Goal: Information Seeking & Learning: Learn about a topic

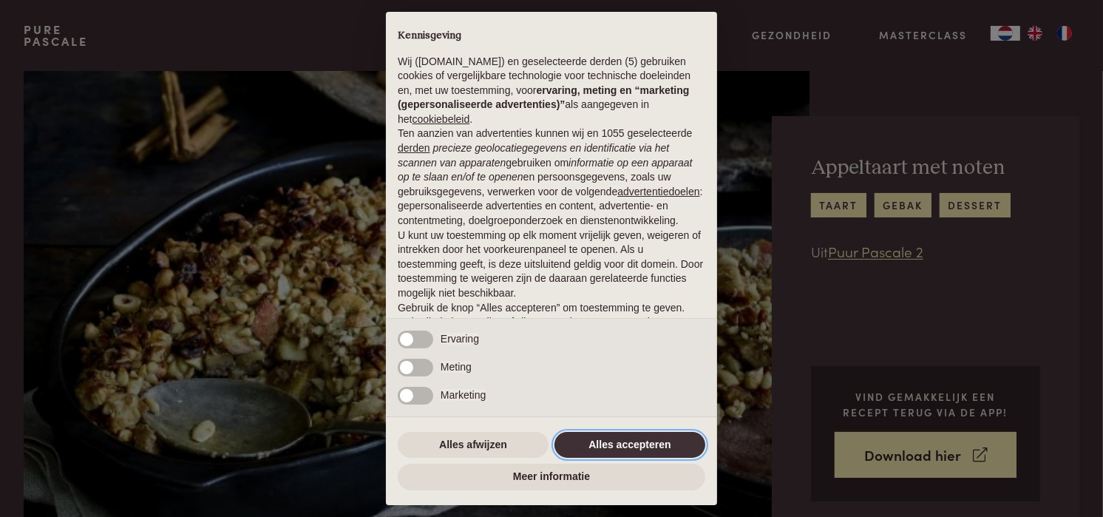
click at [587, 437] on button "Alles accepteren" at bounding box center [630, 445] width 151 height 27
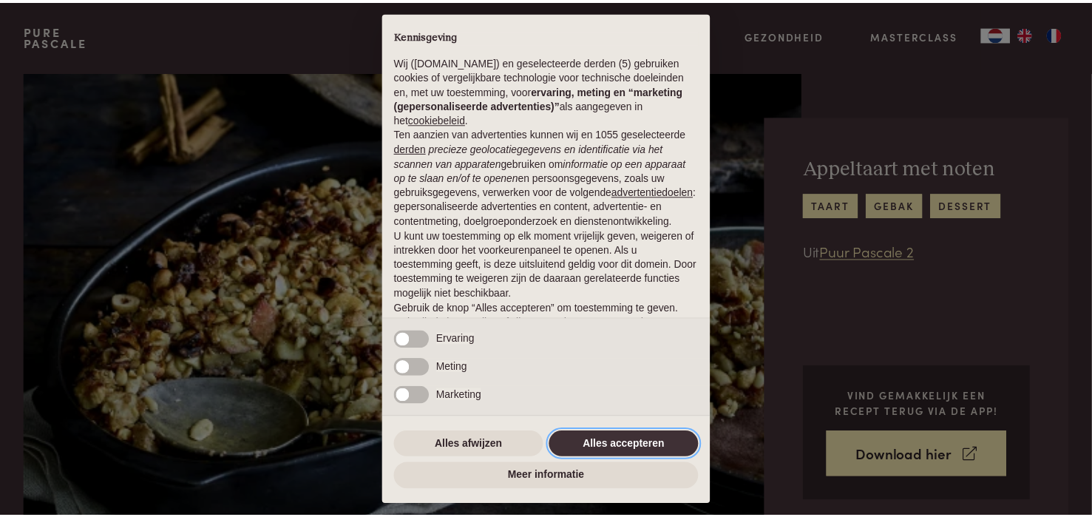
scroll to position [92, 0]
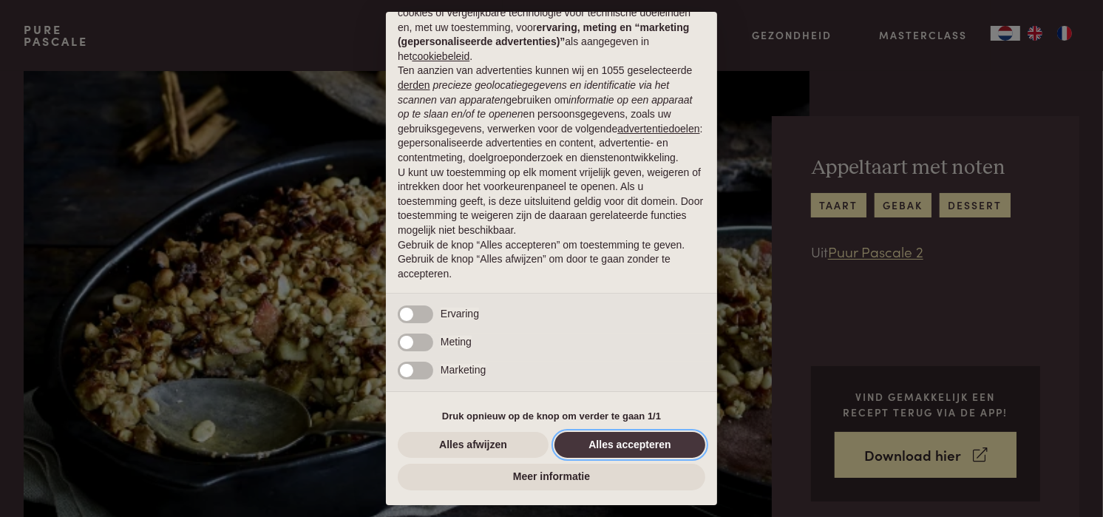
click at [609, 451] on button "Alles accepteren" at bounding box center [630, 445] width 151 height 27
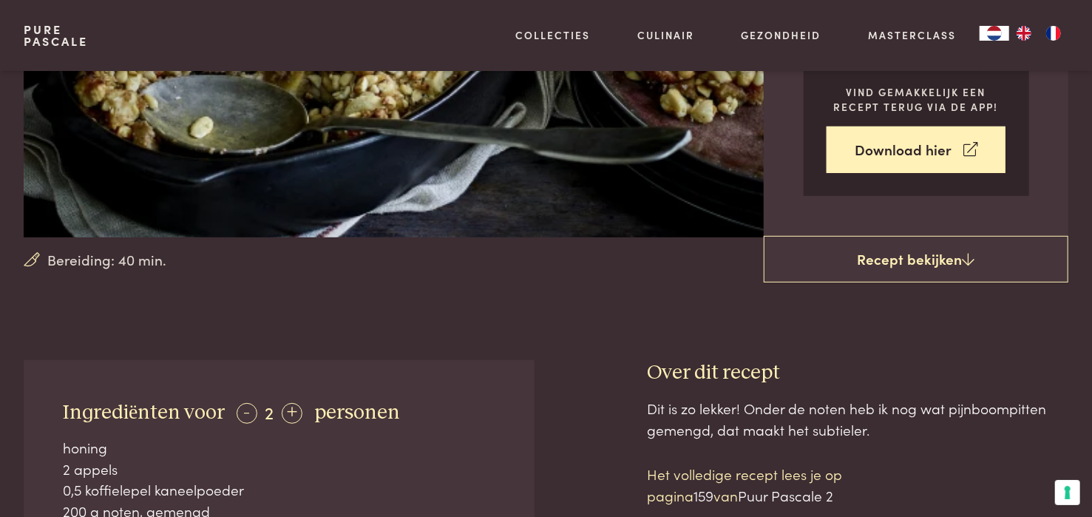
scroll to position [296, 0]
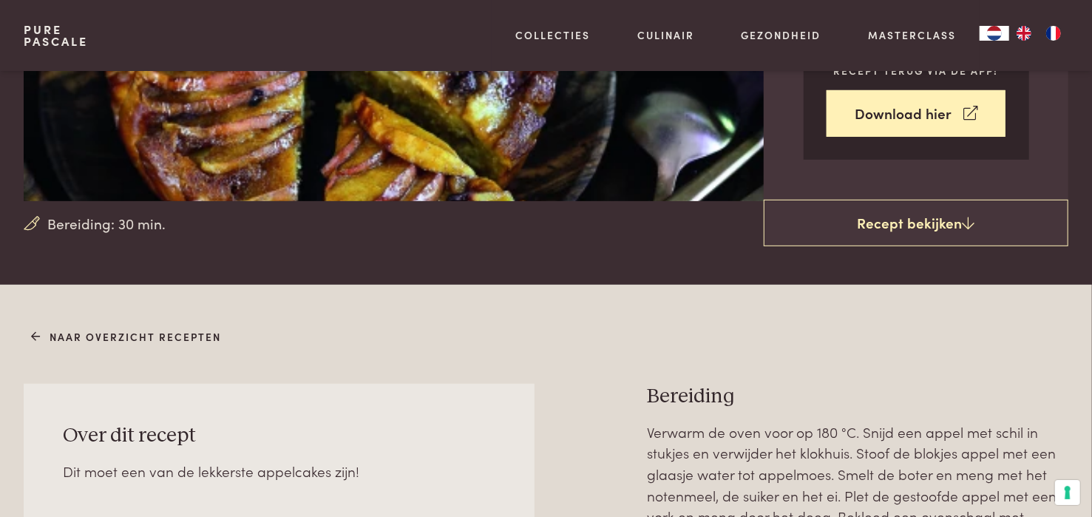
scroll to position [444, 0]
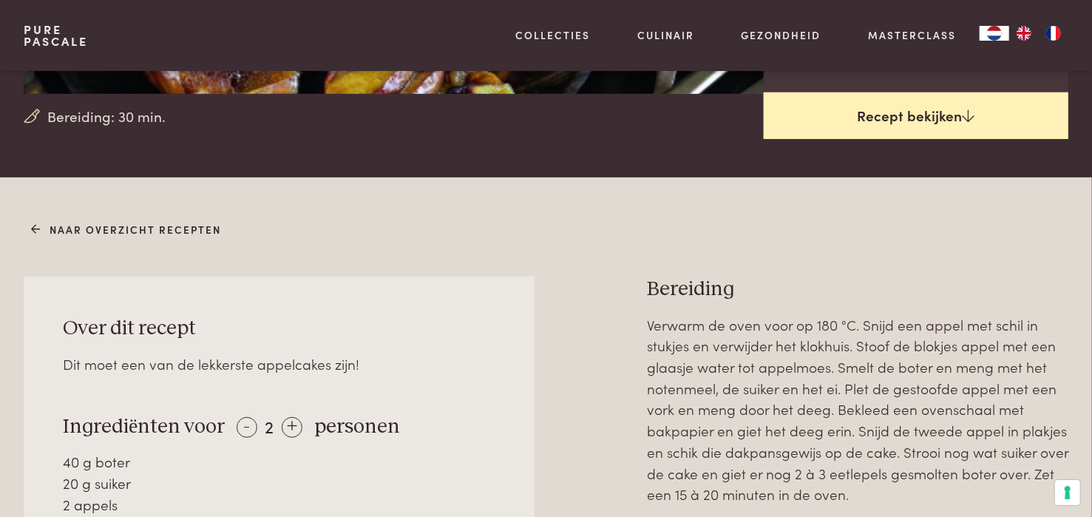
click at [974, 123] on icon at bounding box center [969, 116] width 13 height 14
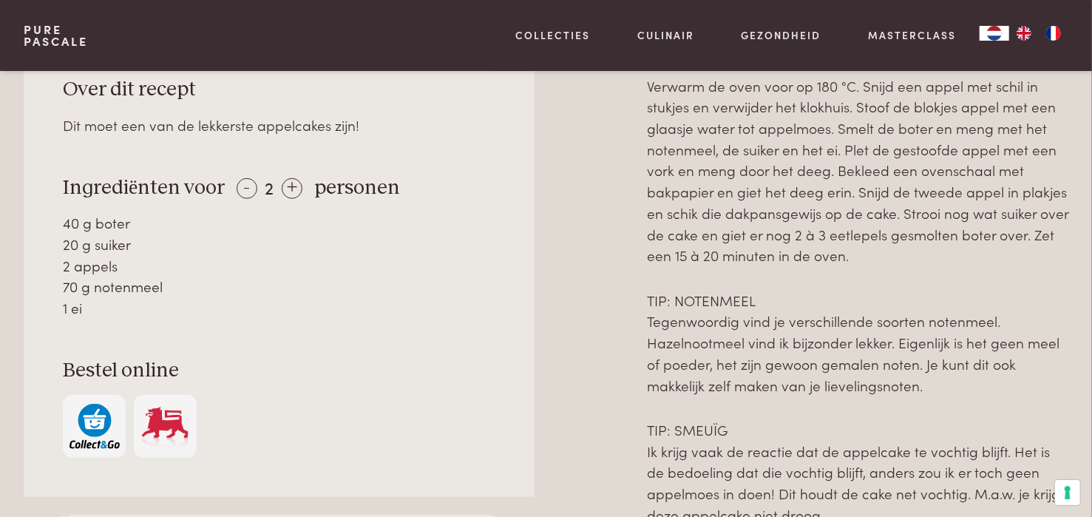
scroll to position [683, 0]
click at [302, 198] on div "+" at bounding box center [292, 187] width 21 height 21
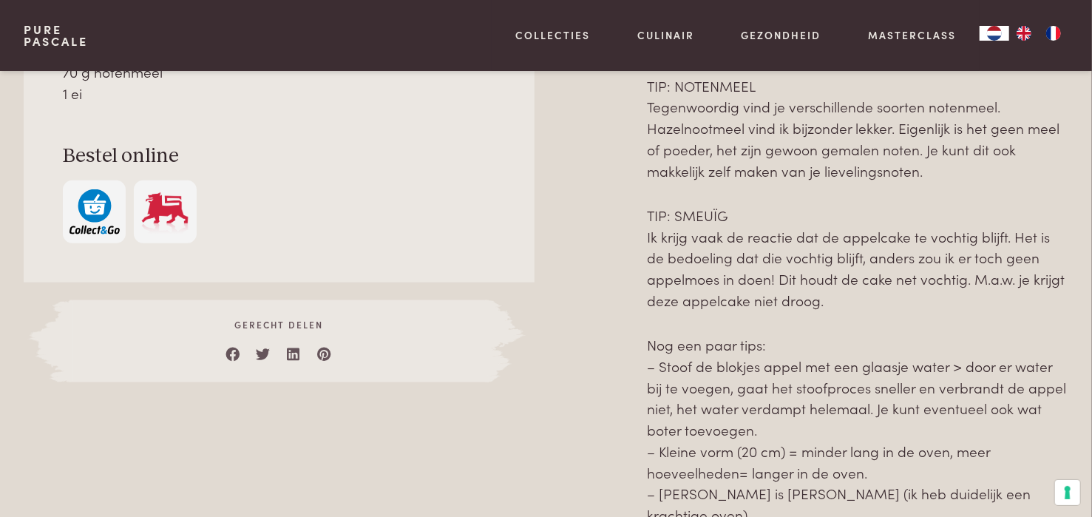
scroll to position [683, 0]
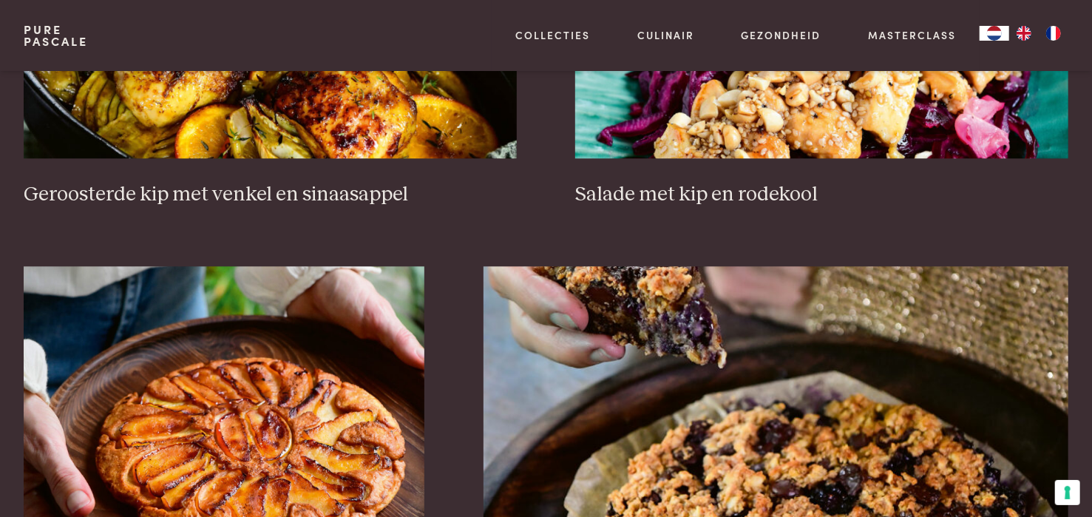
scroll to position [2070, 0]
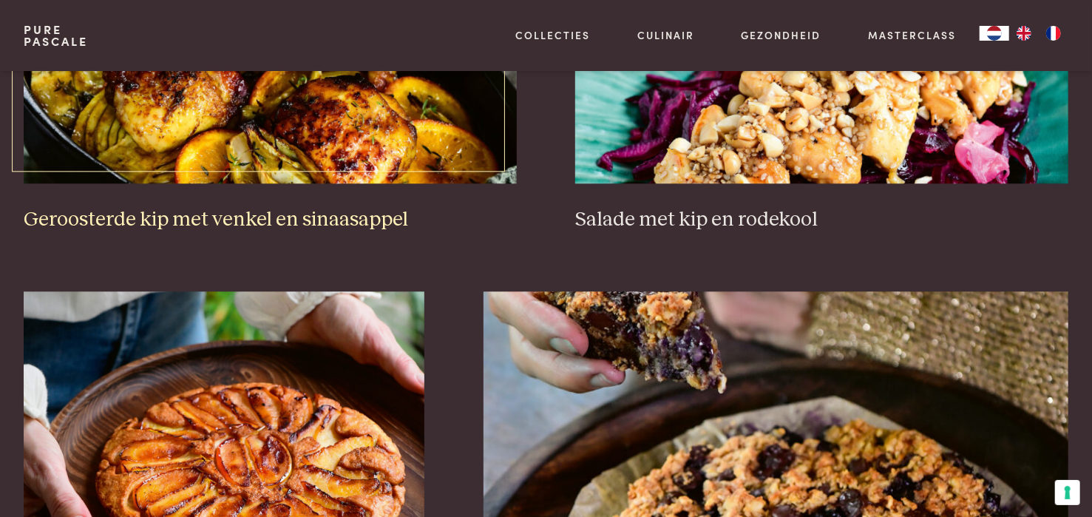
click at [234, 183] on img at bounding box center [270, 36] width 493 height 296
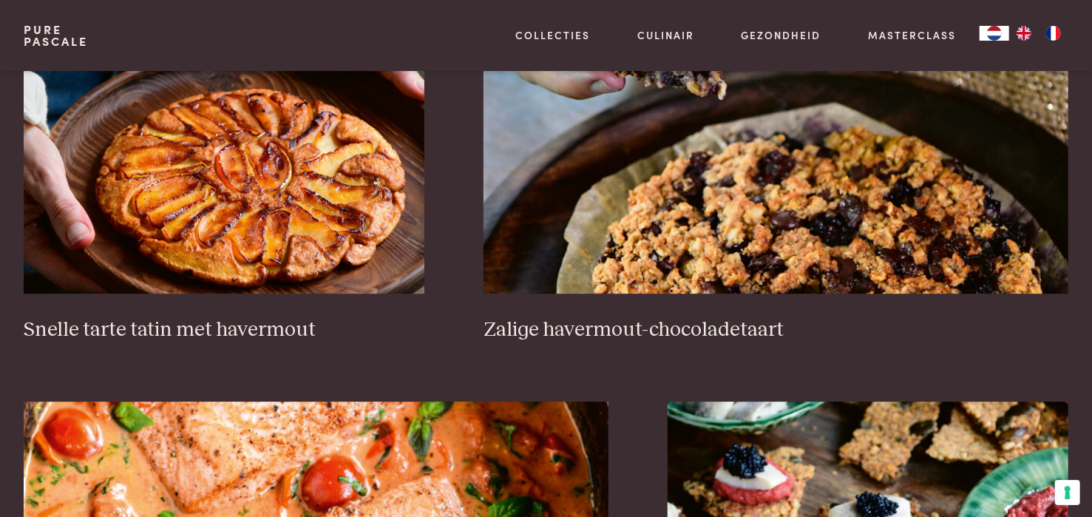
scroll to position [2514, 0]
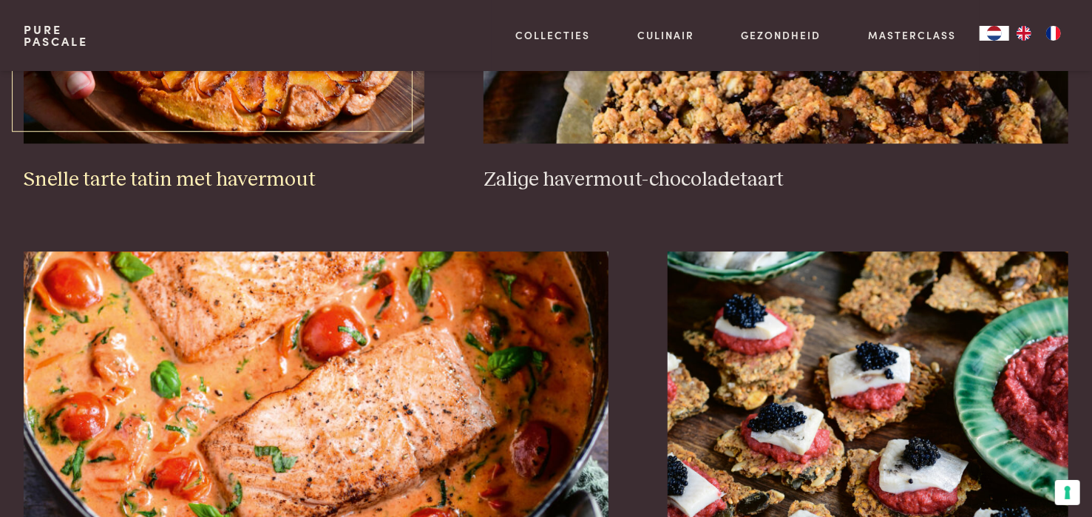
click at [228, 193] on h3 "Snelle tarte tatin met havermout" at bounding box center [224, 180] width 401 height 26
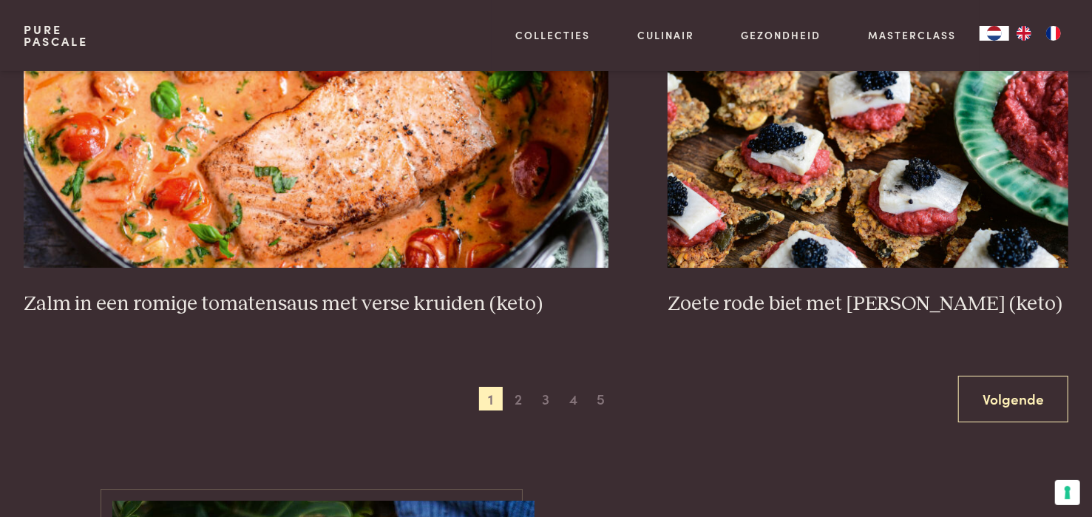
scroll to position [2958, 0]
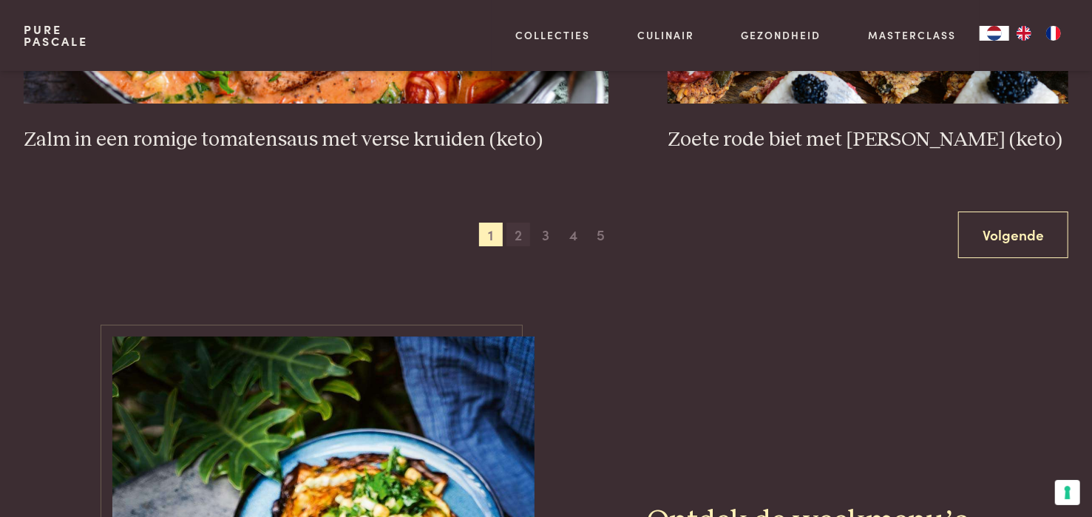
click at [519, 246] on span "2" at bounding box center [519, 235] width 24 height 24
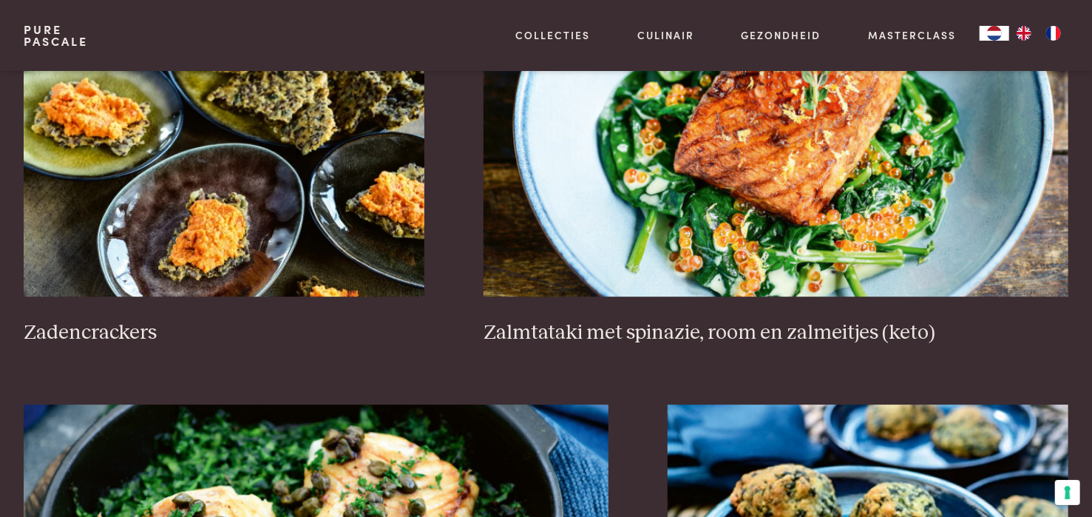
scroll to position [2443, 0]
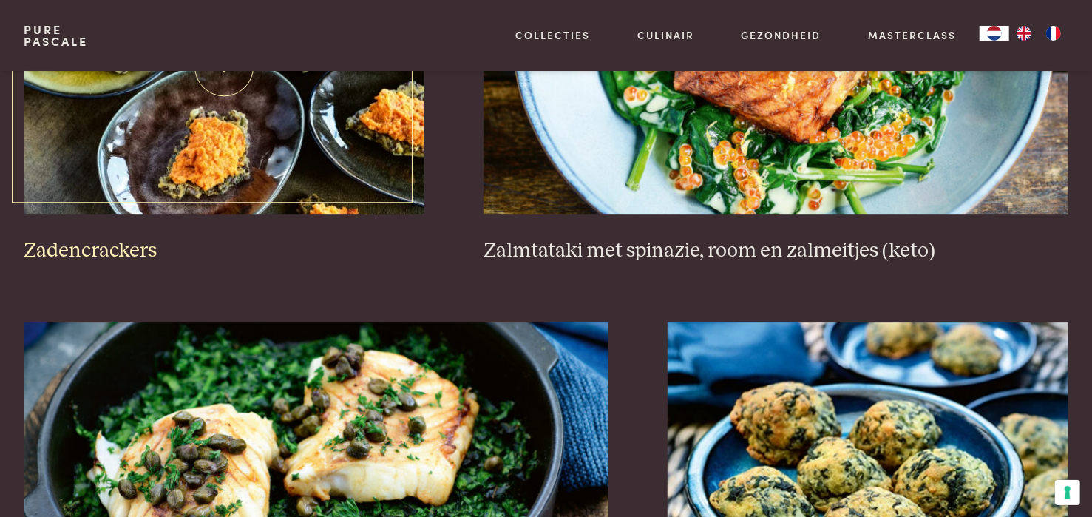
click at [115, 264] on h3 "Zadencrackers" at bounding box center [224, 251] width 401 height 26
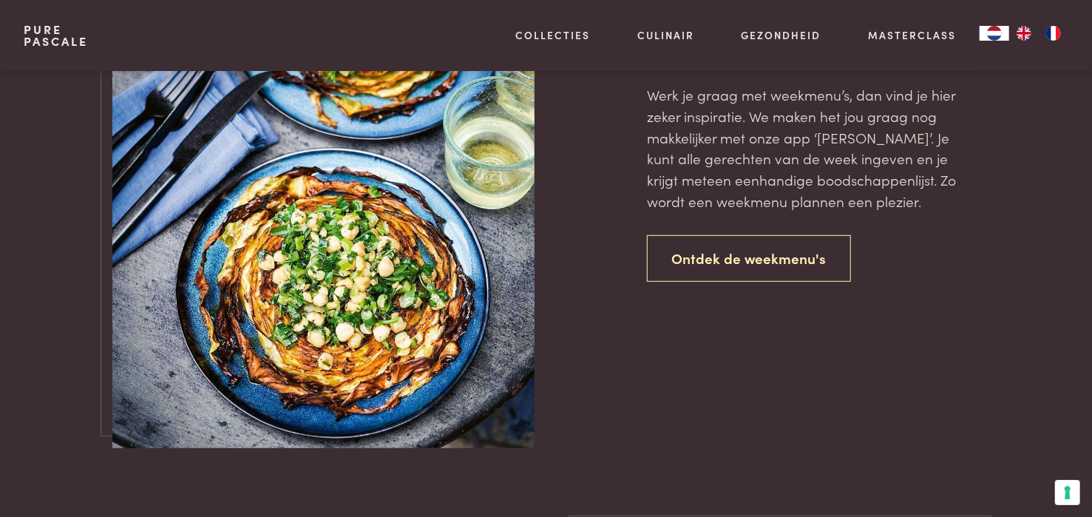
scroll to position [3035, 0]
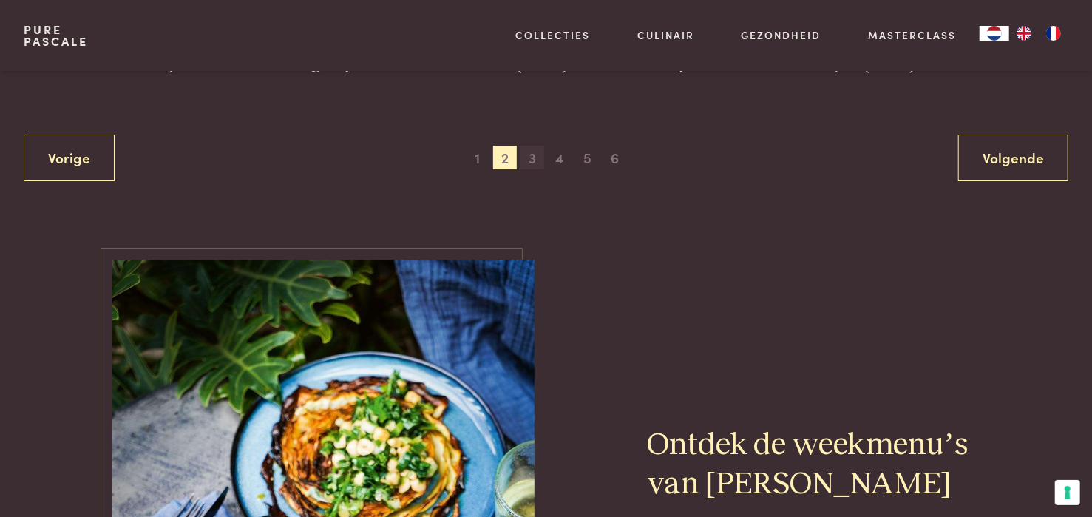
click at [533, 169] on span "3" at bounding box center [533, 158] width 24 height 24
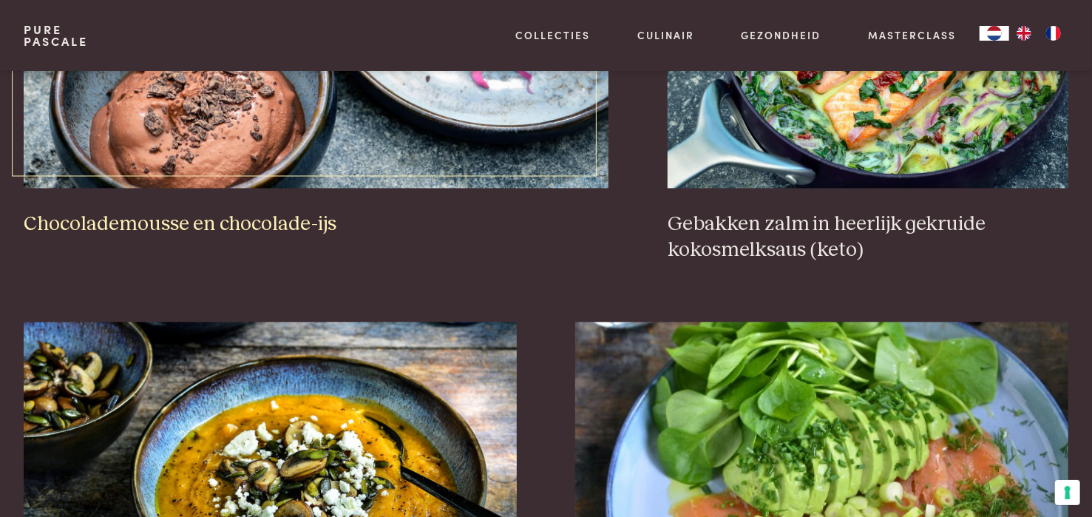
scroll to position [1704, 0]
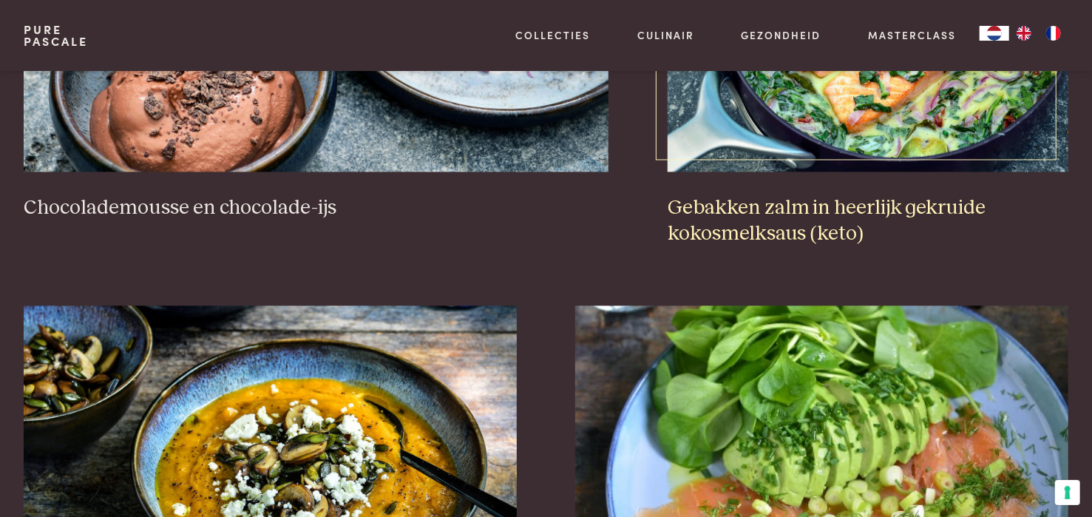
click at [870, 172] on img at bounding box center [868, 24] width 401 height 296
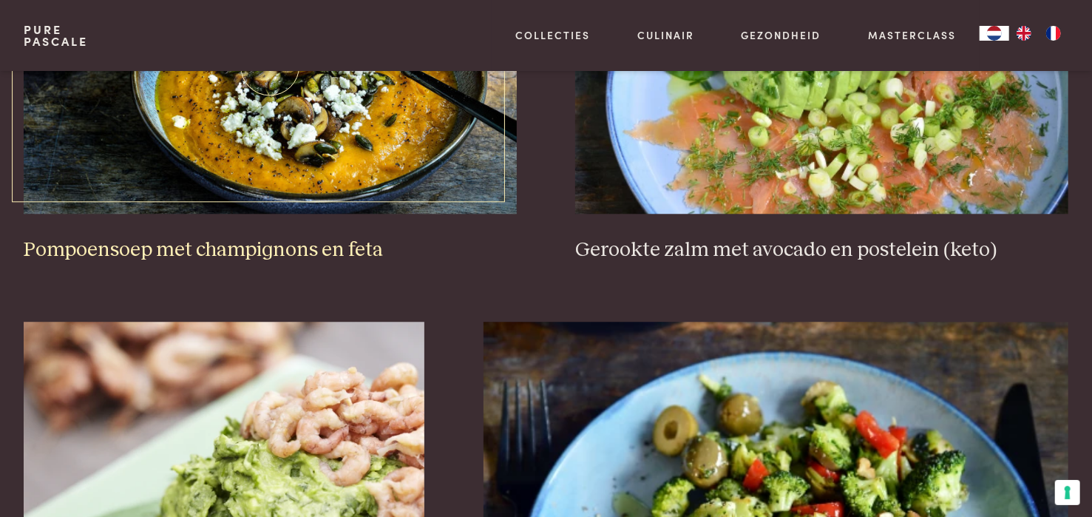
scroll to position [2147, 0]
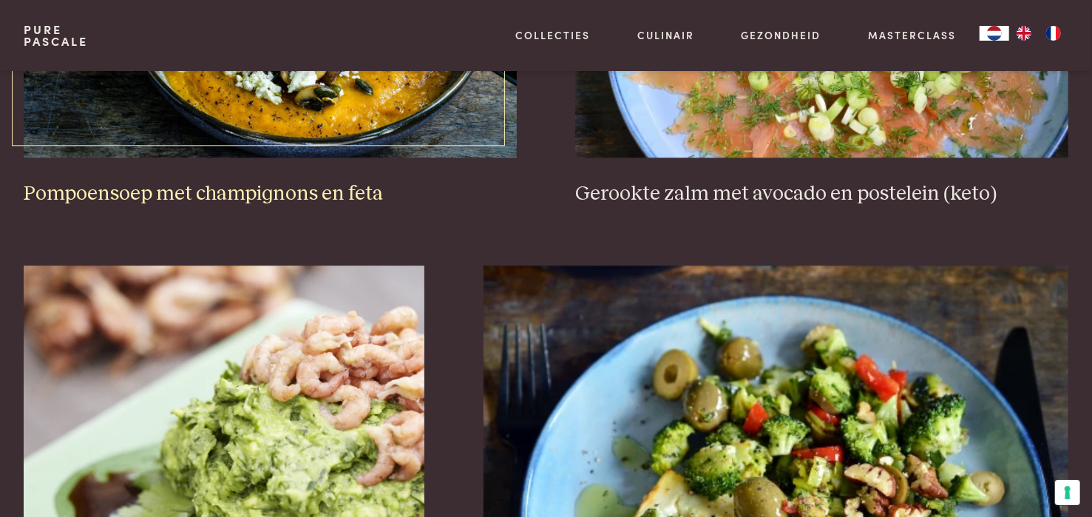
click at [296, 157] on img at bounding box center [270, 10] width 493 height 296
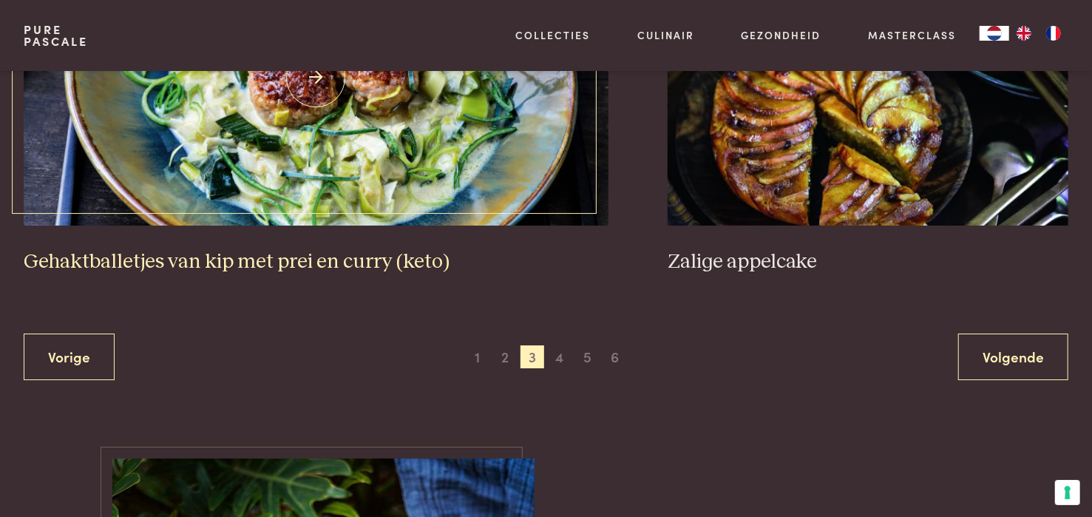
scroll to position [3035, 0]
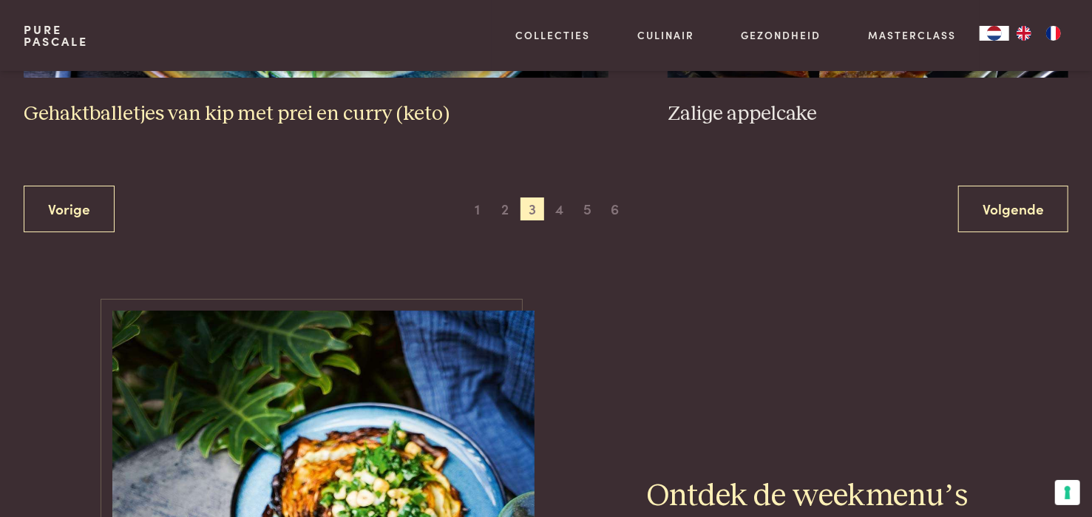
click at [340, 127] on h3 "Gehaktballetjes van kip met prei en curry (keto)" at bounding box center [316, 114] width 585 height 26
click at [567, 221] on span "4" at bounding box center [560, 209] width 24 height 24
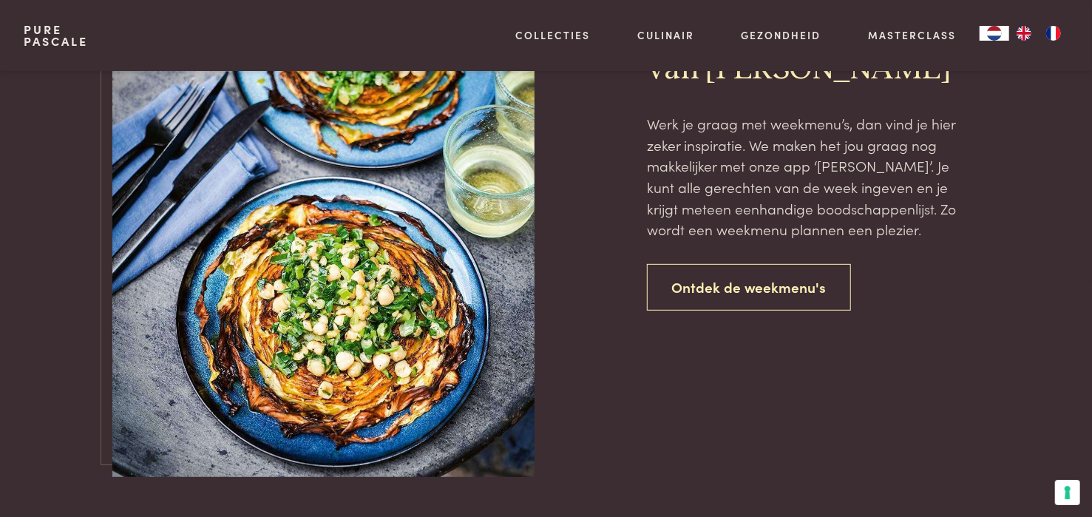
scroll to position [3478, 0]
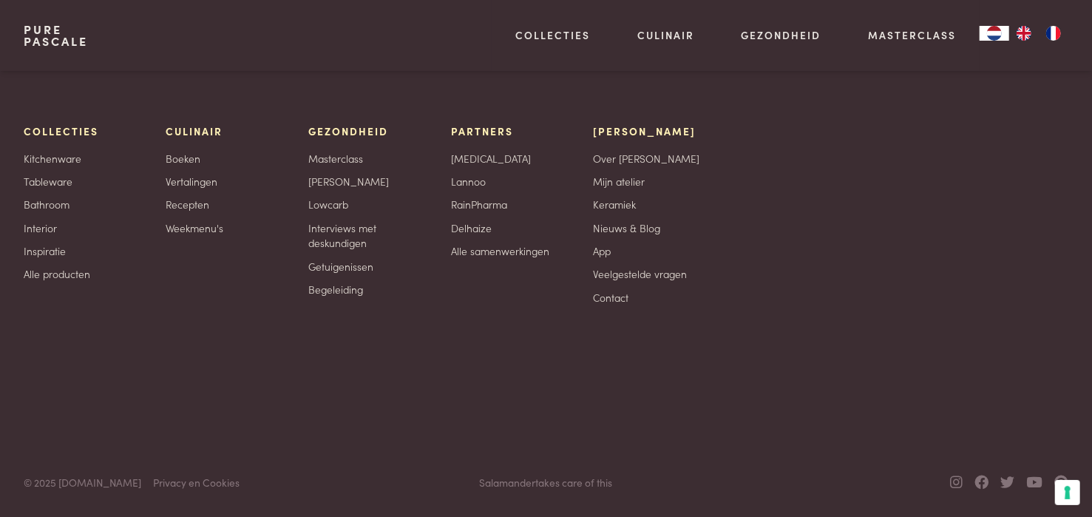
scroll to position [2514, 0]
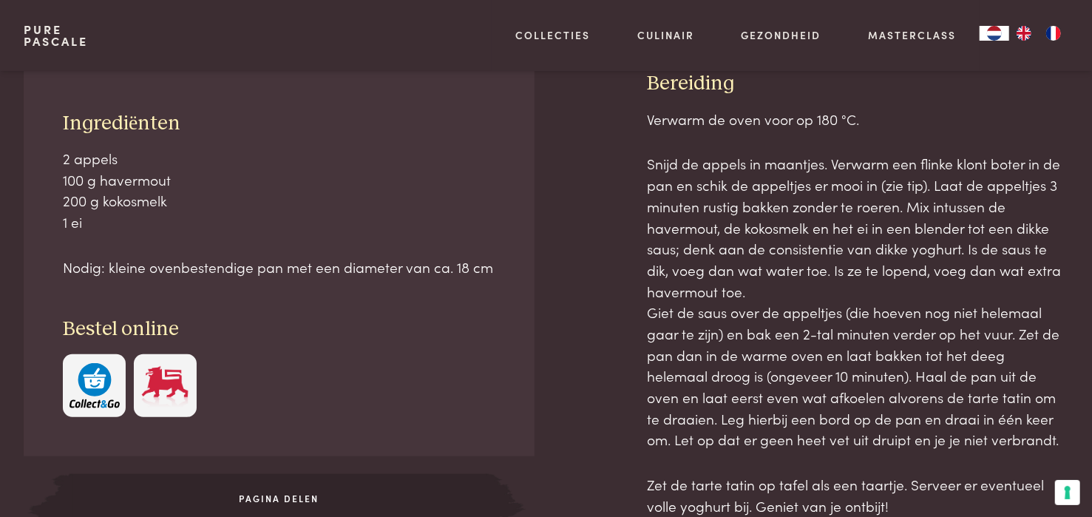
scroll to position [961, 0]
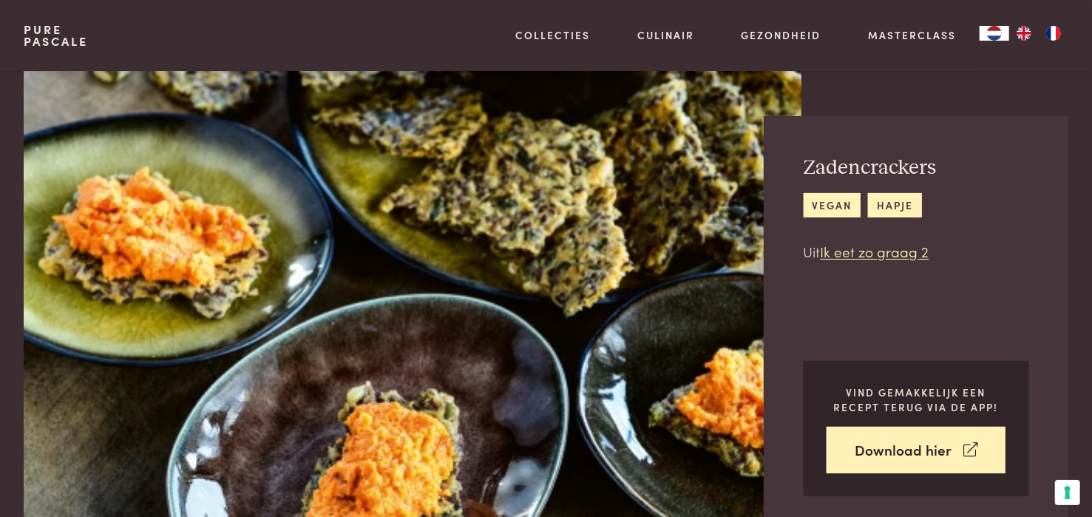
scroll to position [444, 0]
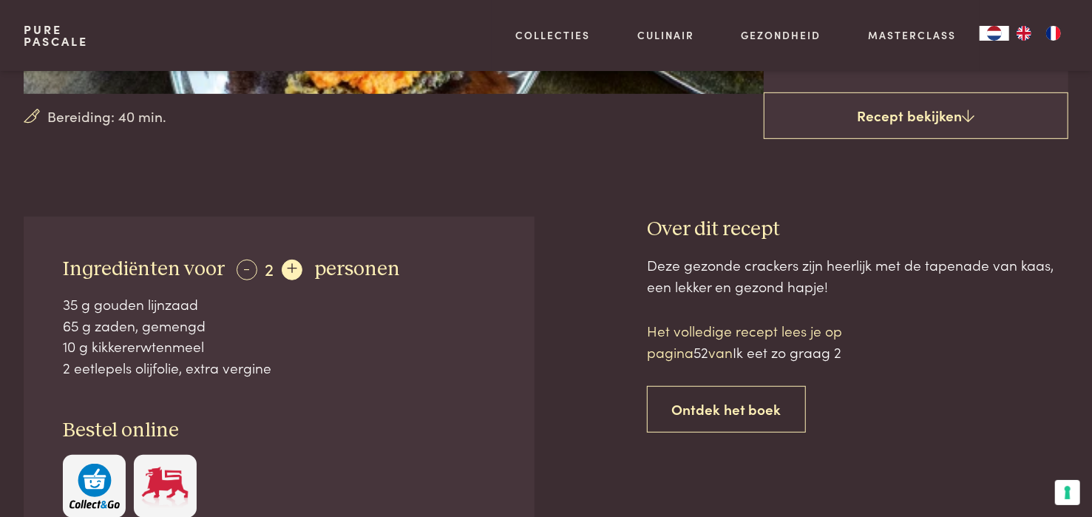
click at [302, 280] on div "+" at bounding box center [292, 270] width 21 height 21
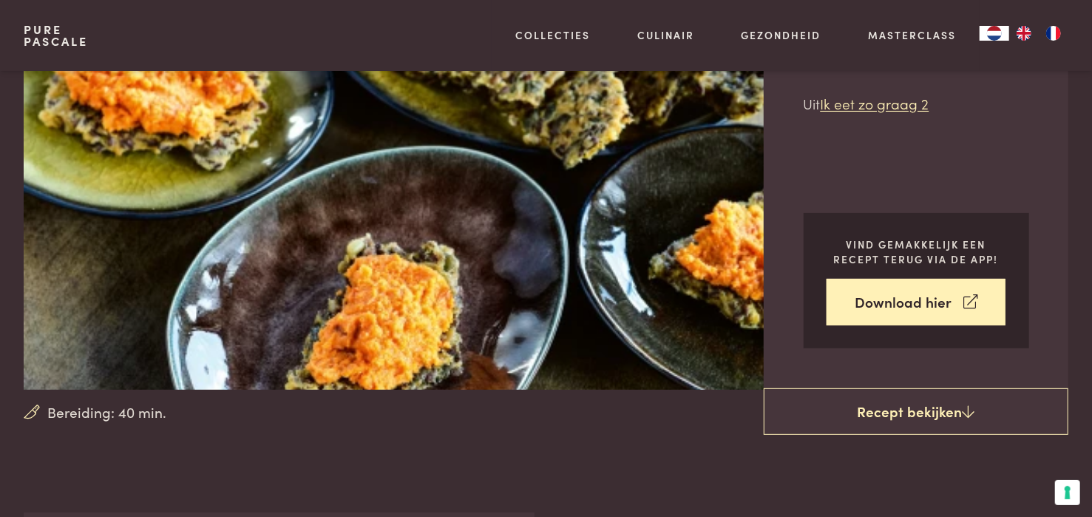
scroll to position [0, 0]
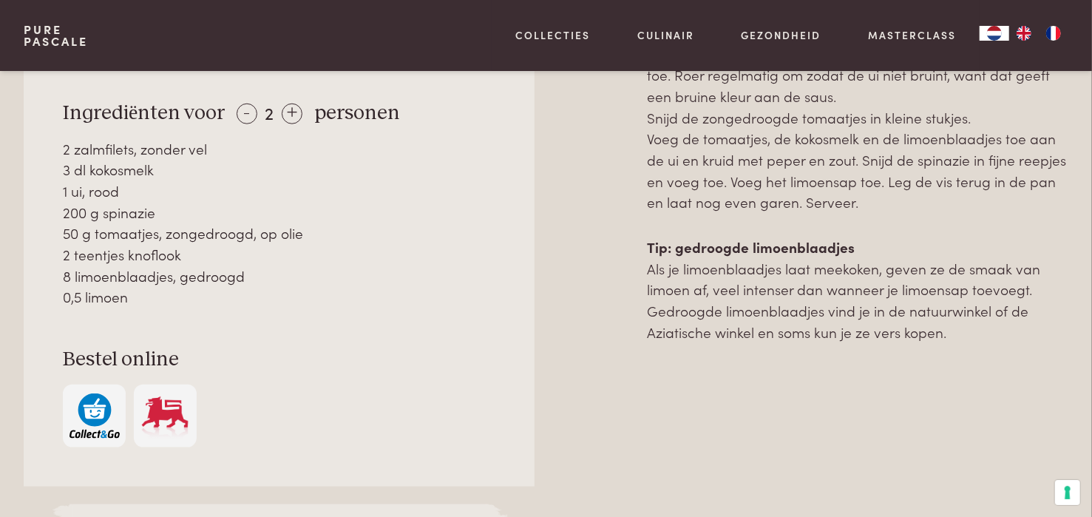
scroll to position [813, 0]
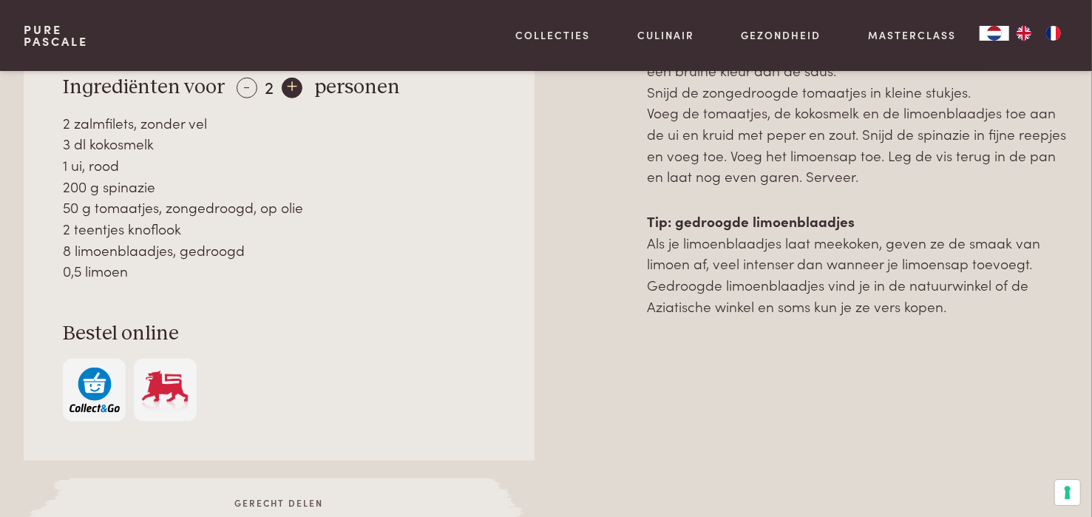
click at [302, 98] on div "+" at bounding box center [292, 88] width 21 height 21
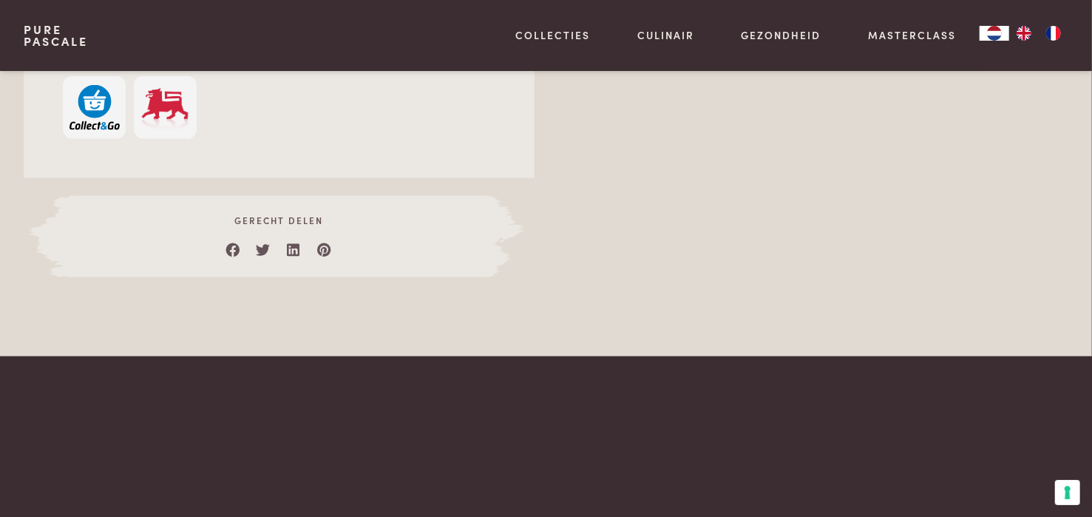
scroll to position [961, 0]
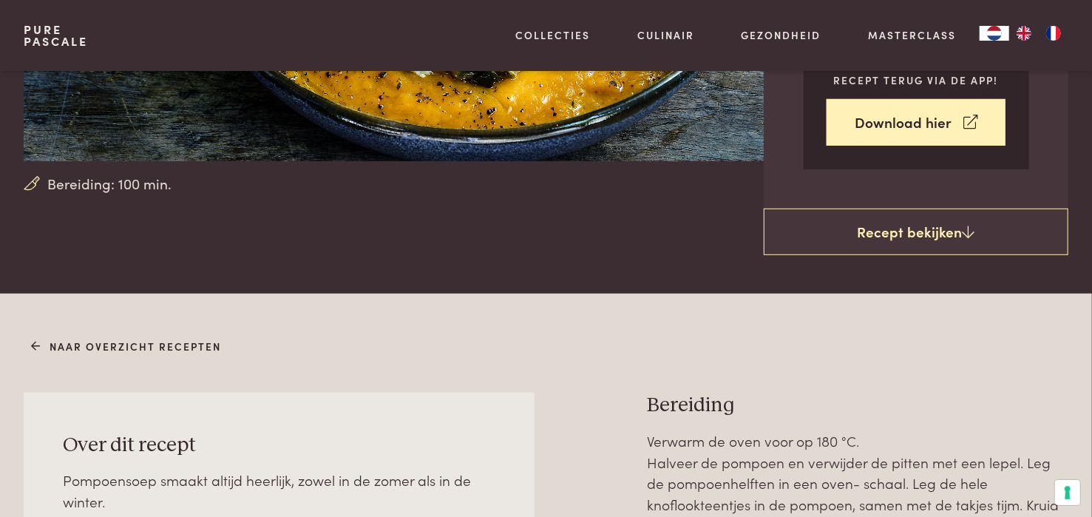
scroll to position [370, 0]
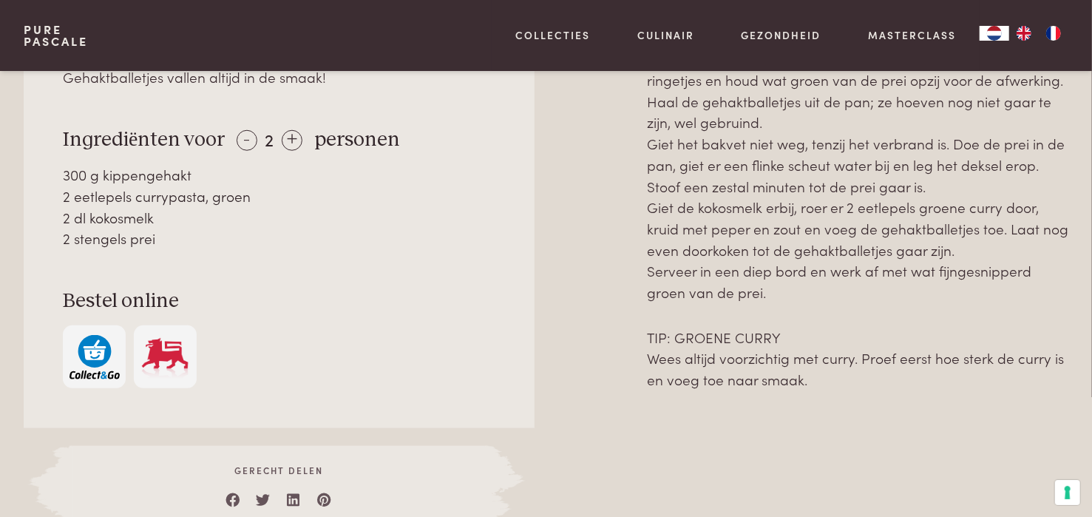
scroll to position [739, 0]
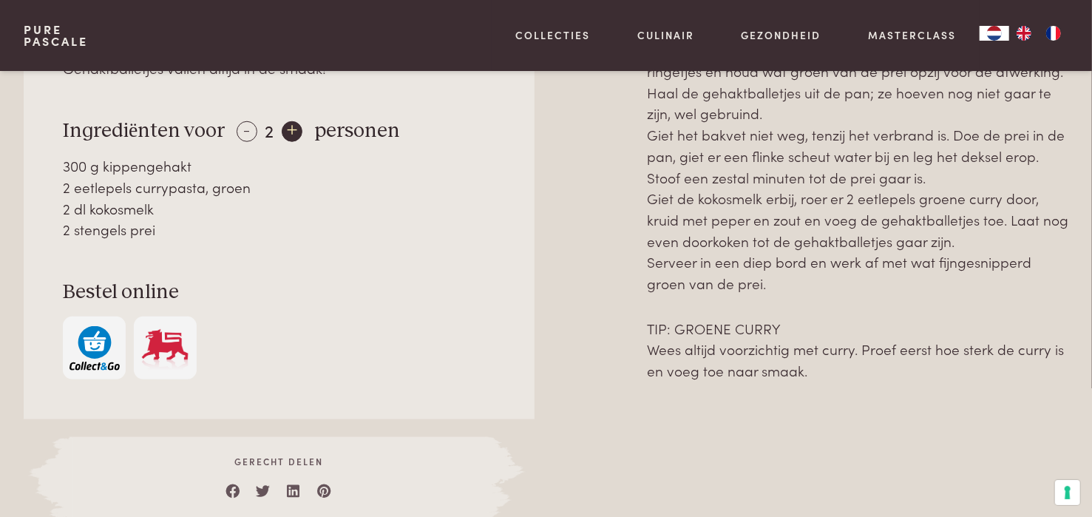
click at [302, 142] on div "+" at bounding box center [292, 131] width 21 height 21
drag, startPoint x: 330, startPoint y: 258, endPoint x: 230, endPoint y: 256, distance: 99.8
click at [330, 258] on div "Over dit recept Gehaktballetjes vallen altijd in de smaak! Ingrediënten voor - …" at bounding box center [279, 200] width 511 height 438
drag, startPoint x: 71, startPoint y: 213, endPoint x: 422, endPoint y: 387, distance: 392.2
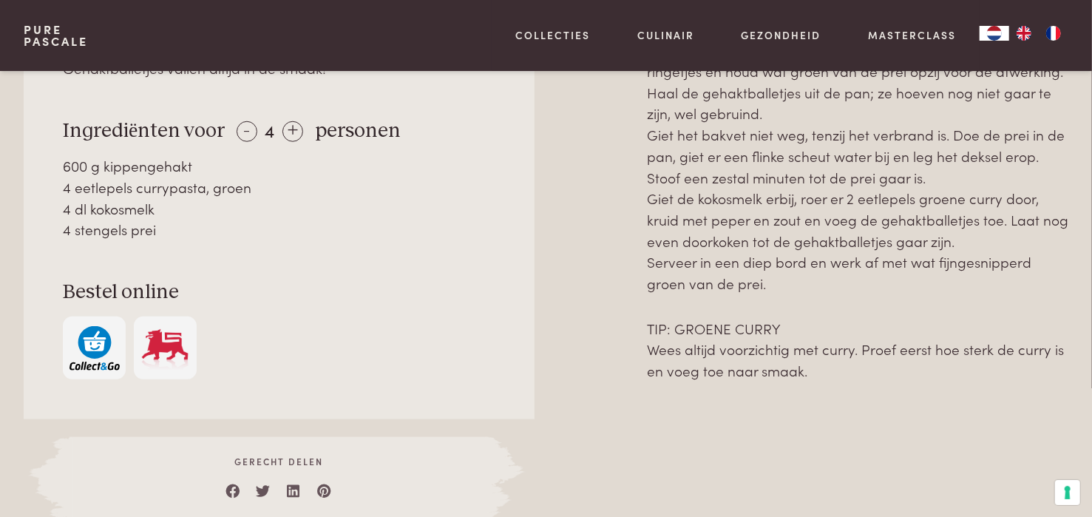
click at [422, 387] on div "Over dit recept Gehaktballetjes vallen altijd in de smaak! Ingrediënten voor - …" at bounding box center [279, 200] width 511 height 438
copy div "Gehaktballetjes vallen altijd in de smaak! Ingrediënten voor - 4 + personen 600…"
click at [617, 257] on div at bounding box center [591, 250] width 66 height 538
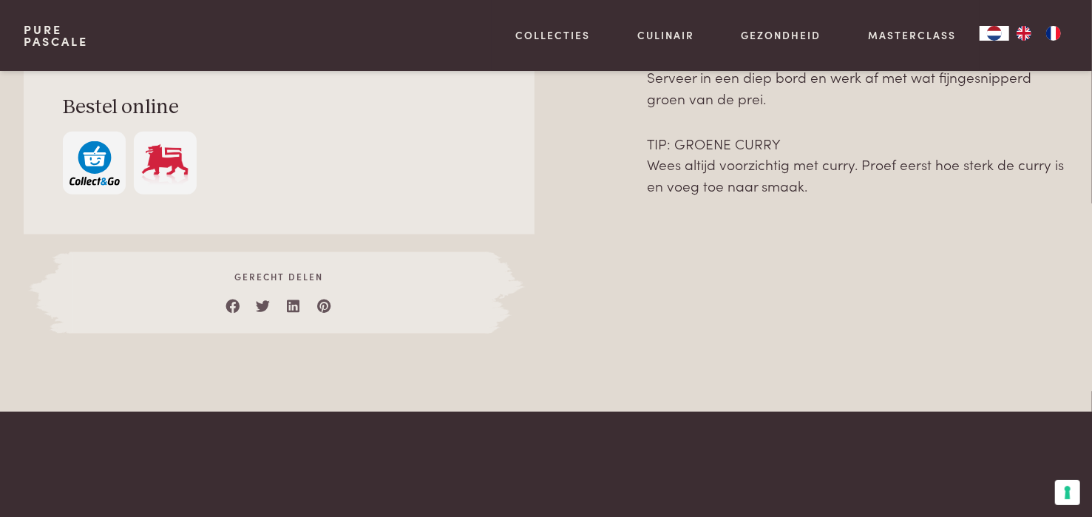
scroll to position [961, 0]
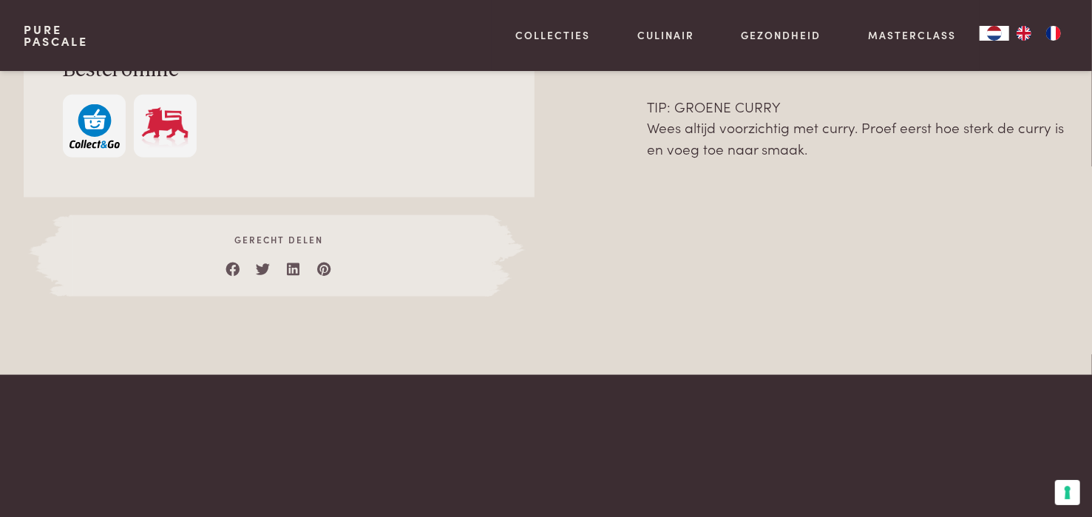
drag, startPoint x: 645, startPoint y: 119, endPoint x: 1014, endPoint y: 424, distance: 478.5
click at [1014, 297] on div "Over dit recept Gehaktballetjes vallen altijd in de smaak! Ingrediënten voor - …" at bounding box center [546, 28] width 1045 height 538
copy div "Bereiding Kruid het gehakt met peper en zout, draai er gehaktballetjes van en b…"
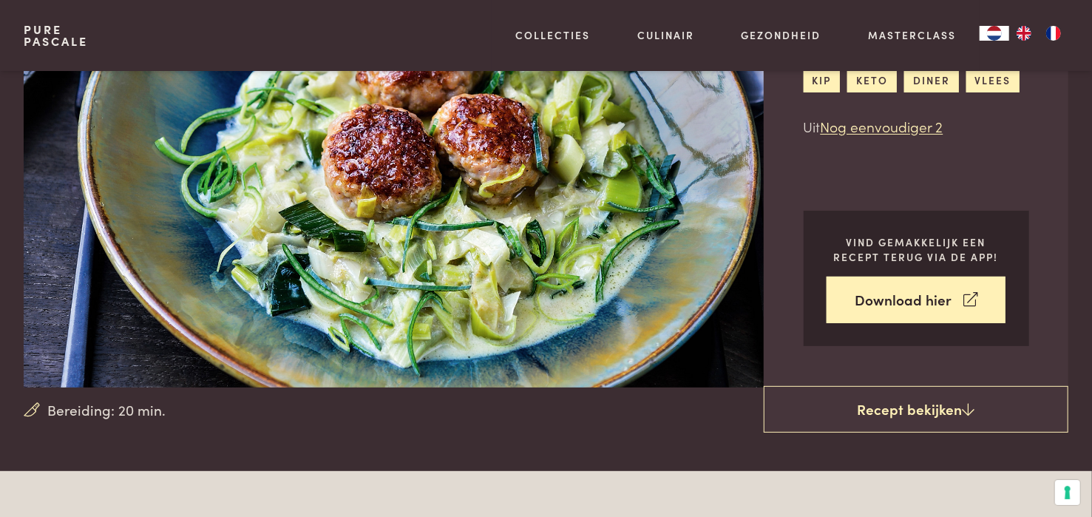
scroll to position [0, 0]
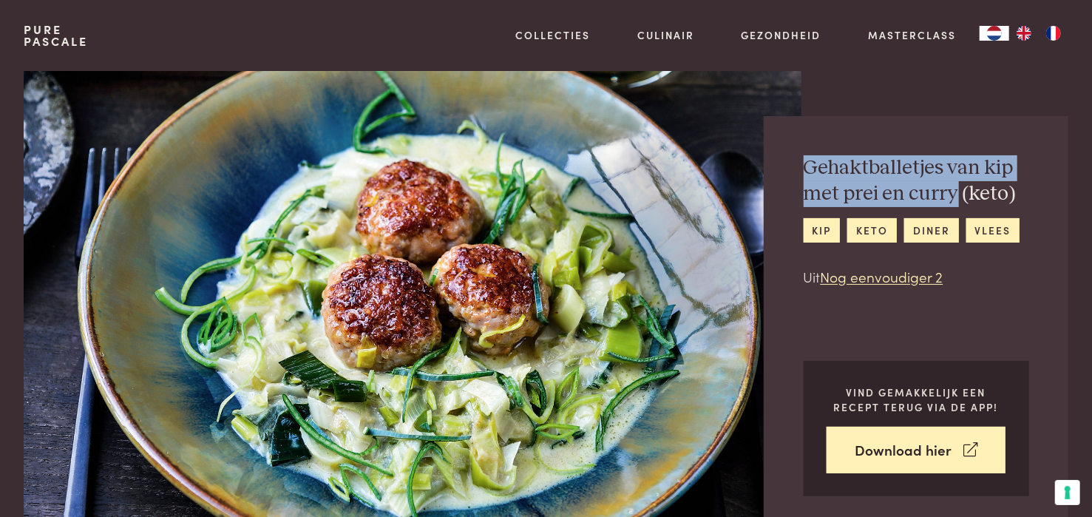
drag, startPoint x: 816, startPoint y: 173, endPoint x: 1029, endPoint y: 206, distance: 215.5
click at [1029, 206] on div "Gehaktballetjes van kip met prei en curry (keto) kip keto diner vlees Uit Nog e…" at bounding box center [916, 326] width 305 height 420
drag, startPoint x: 1029, startPoint y: 206, endPoint x: 950, endPoint y: 187, distance: 81.4
copy h2 "Gehaktballetjes van kip met prei en curry"
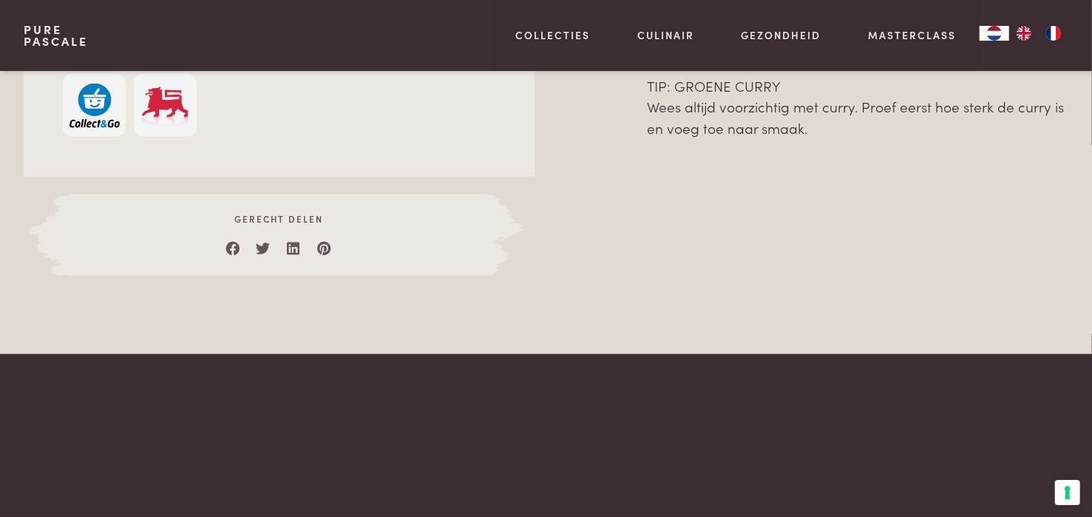
scroll to position [1257, 0]
